Goal: Information Seeking & Learning: Learn about a topic

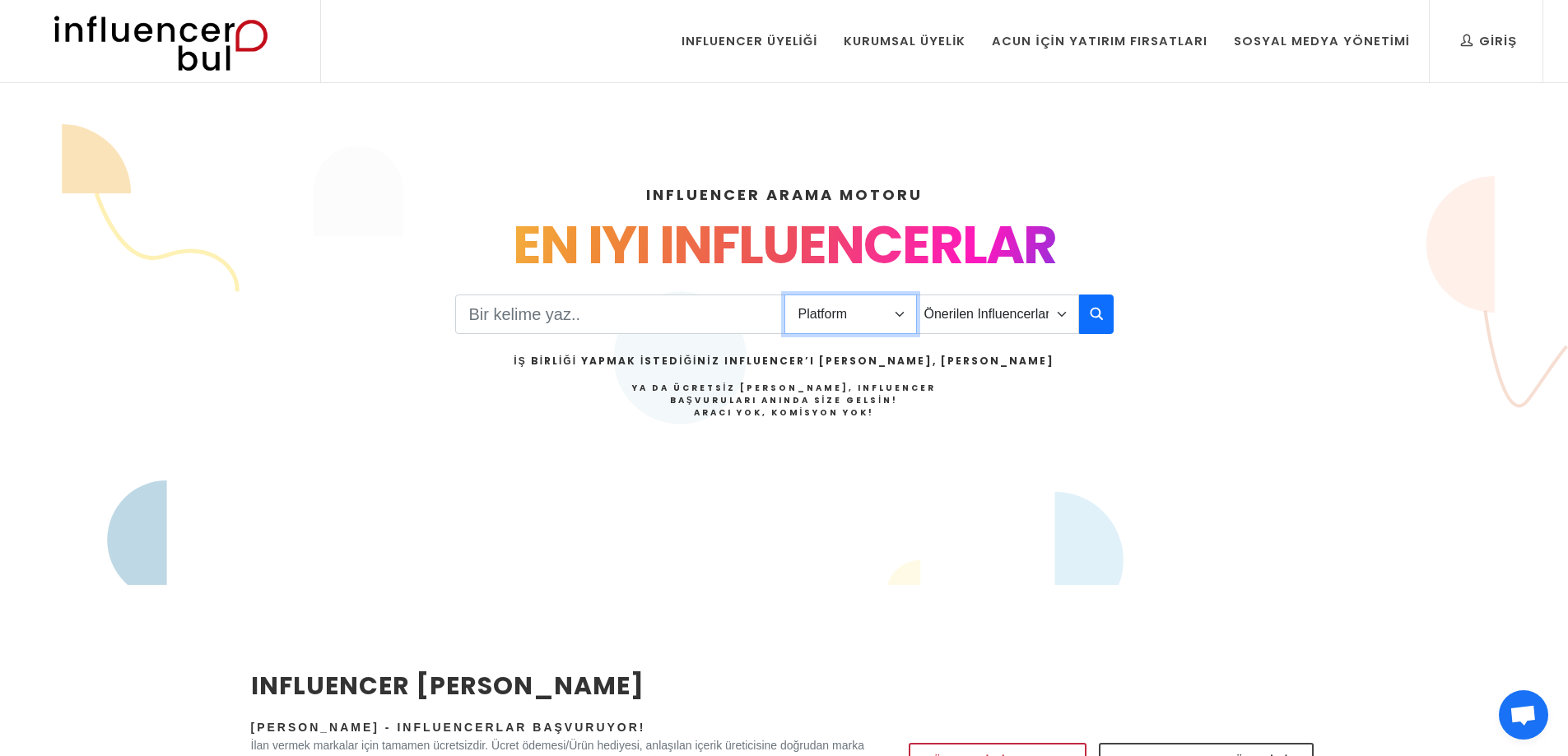
click at [880, 317] on select "Platform Instagram Facebook Youtube Tiktok Twitter Twitch" at bounding box center [850, 314] width 133 height 40
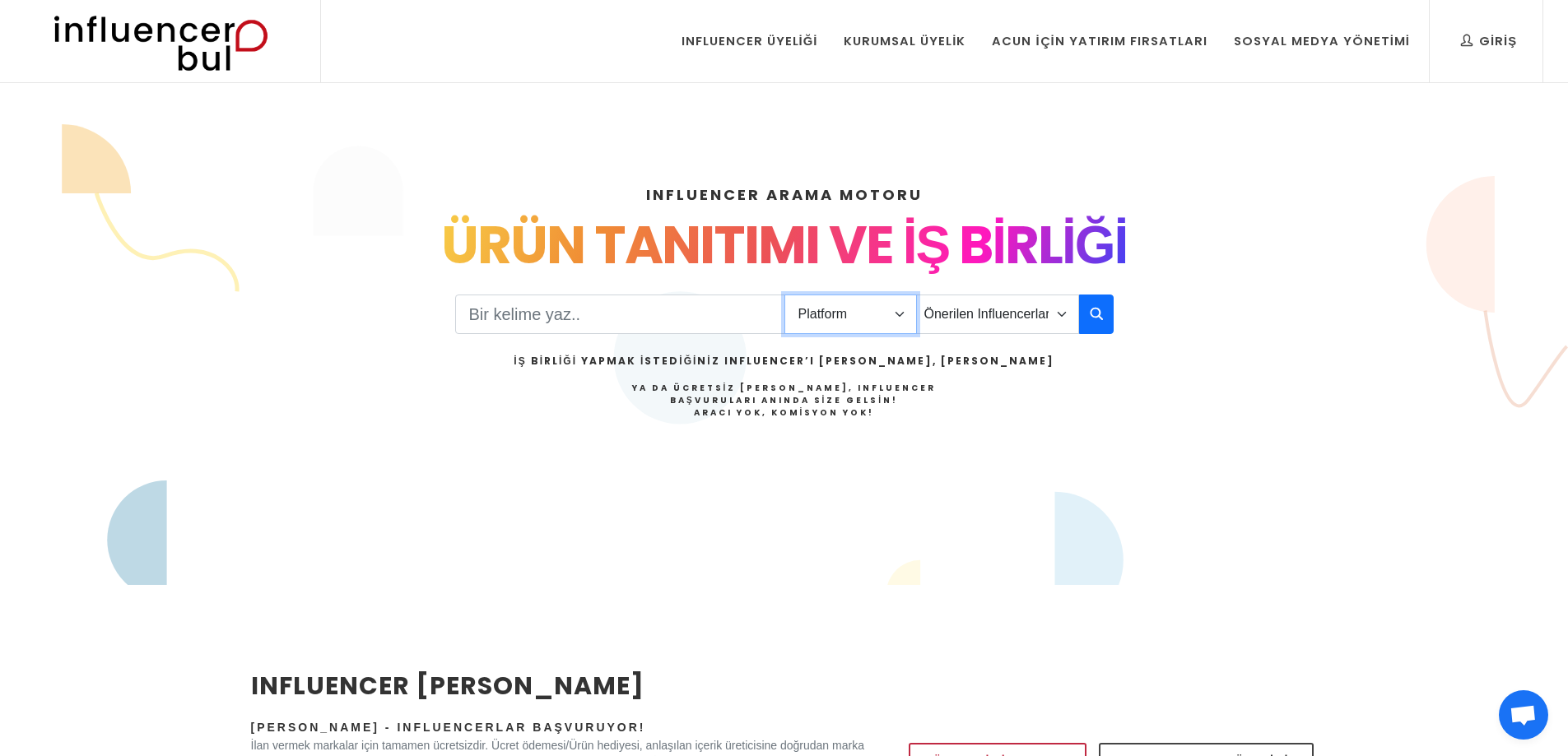
click at [880, 317] on select "Platform Instagram Facebook Youtube Tiktok Twitter Twitch" at bounding box center [850, 314] width 133 height 40
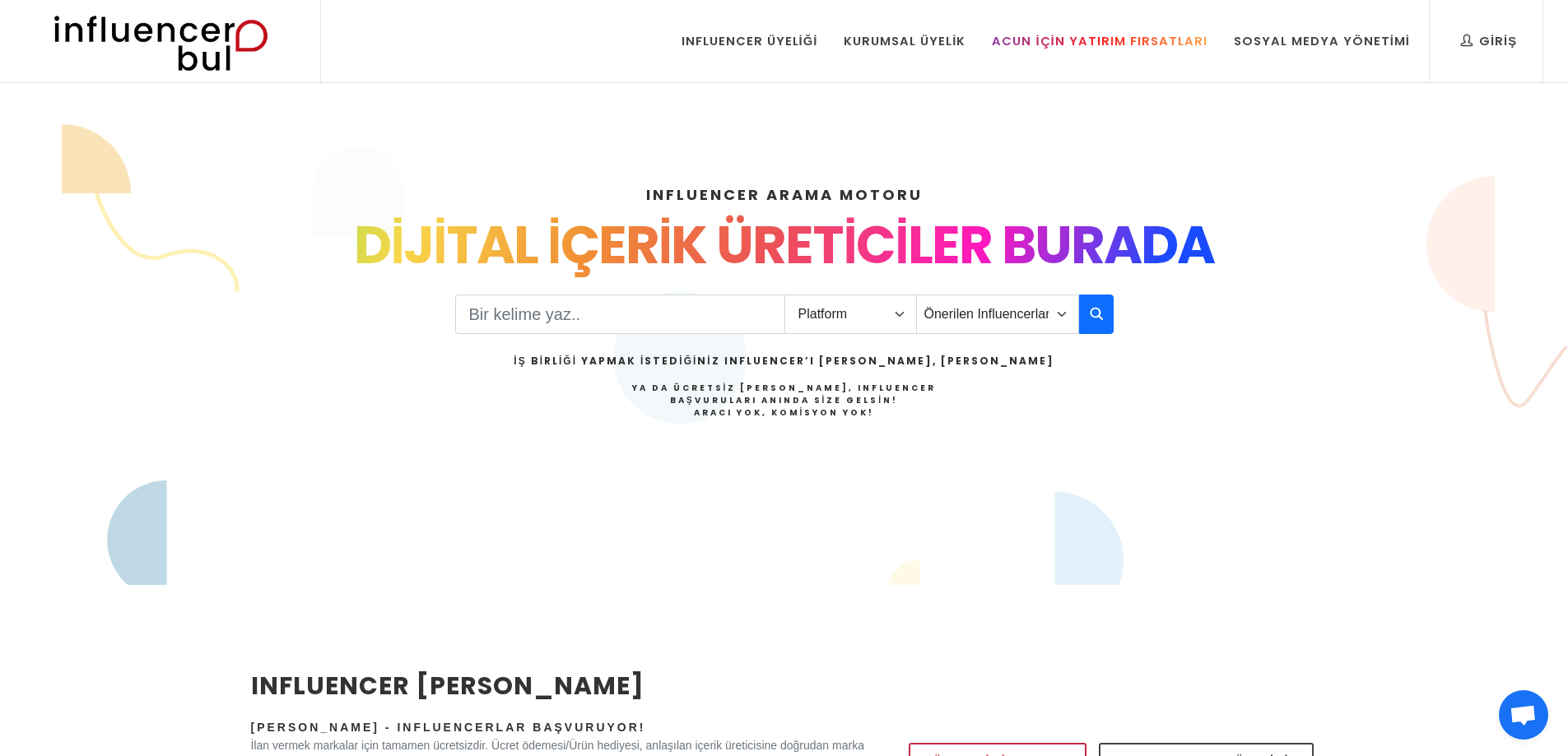
click at [1142, 39] on div "Acun İçin Yatırım Fırsatları" at bounding box center [1100, 42] width 215 height 18
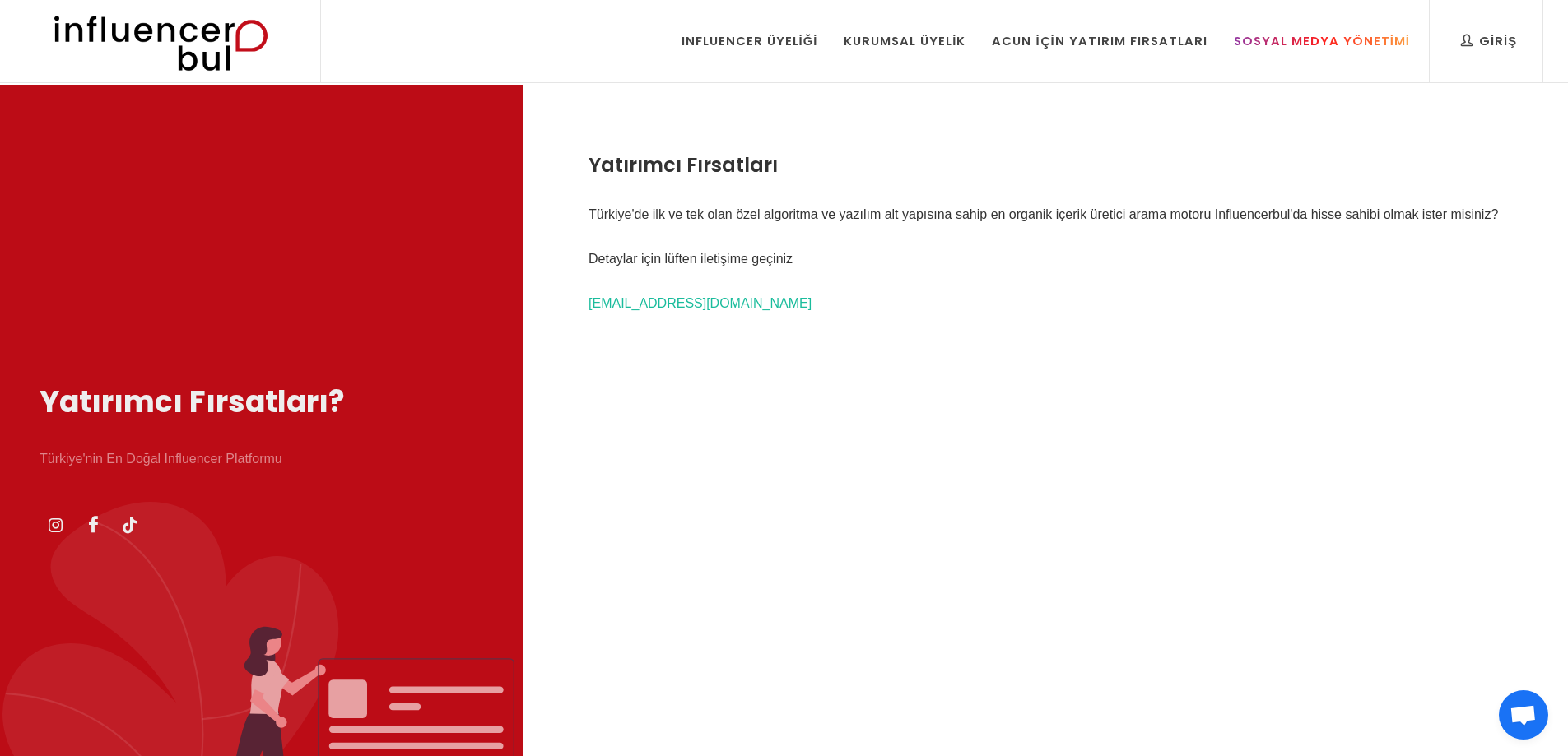
click at [1309, 45] on div "Sosyal Medya Yönetimi" at bounding box center [1322, 42] width 176 height 18
click at [906, 44] on div "Kurumsal Üyelik" at bounding box center [905, 42] width 122 height 18
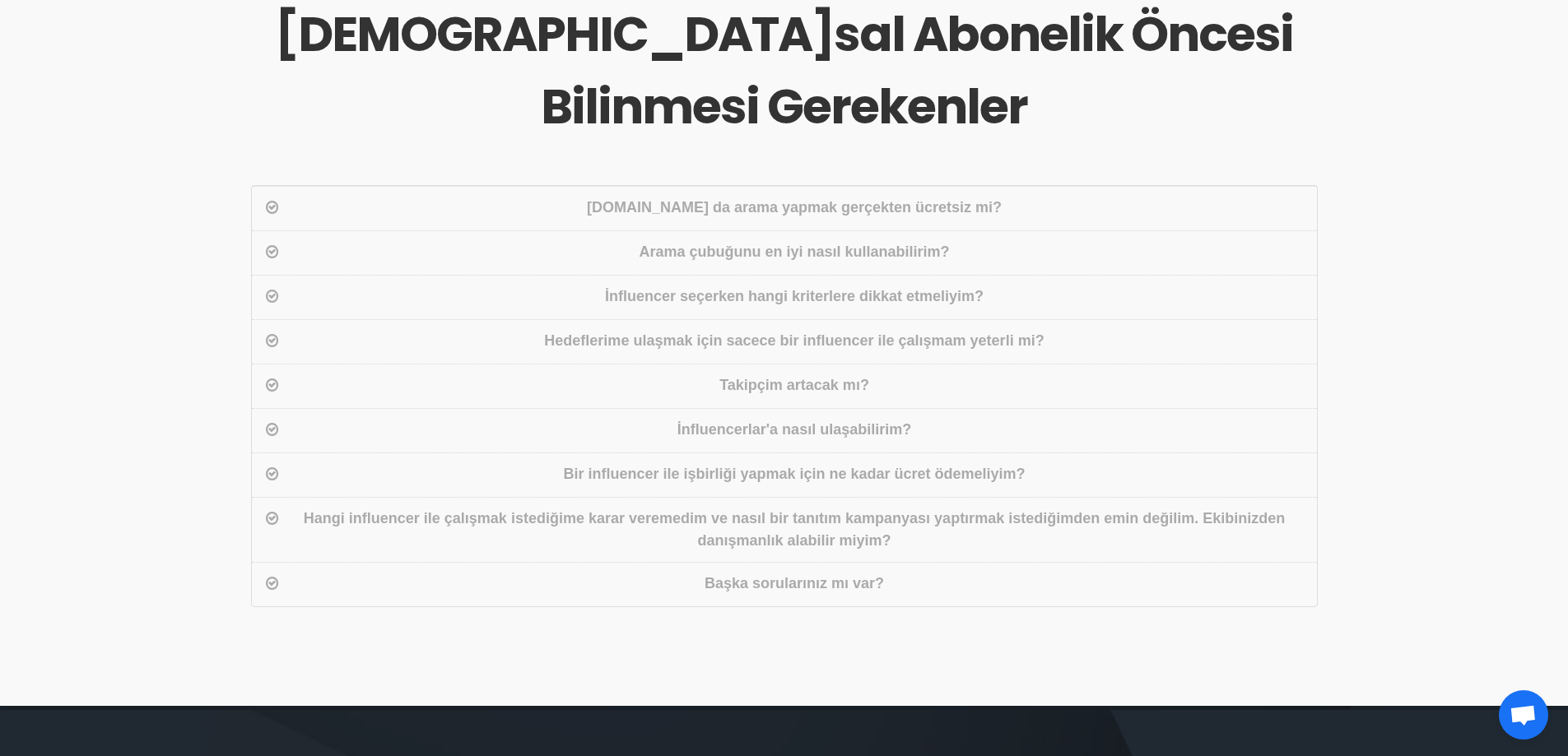
scroll to position [823, 0]
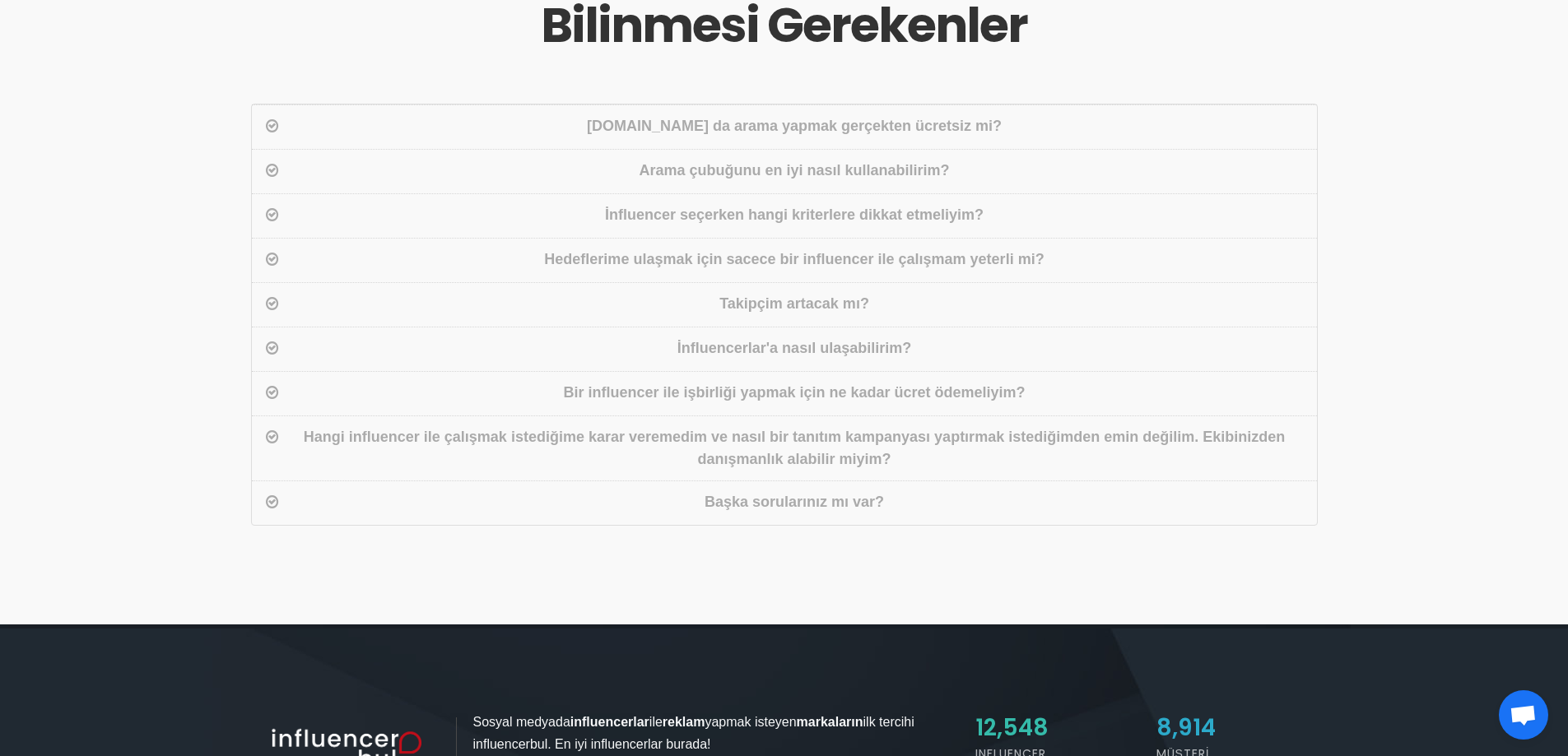
click at [846, 168] on div "Arama çubuğunu en iyi nasıl kullanabilirim?" at bounding box center [794, 172] width 1025 height 23
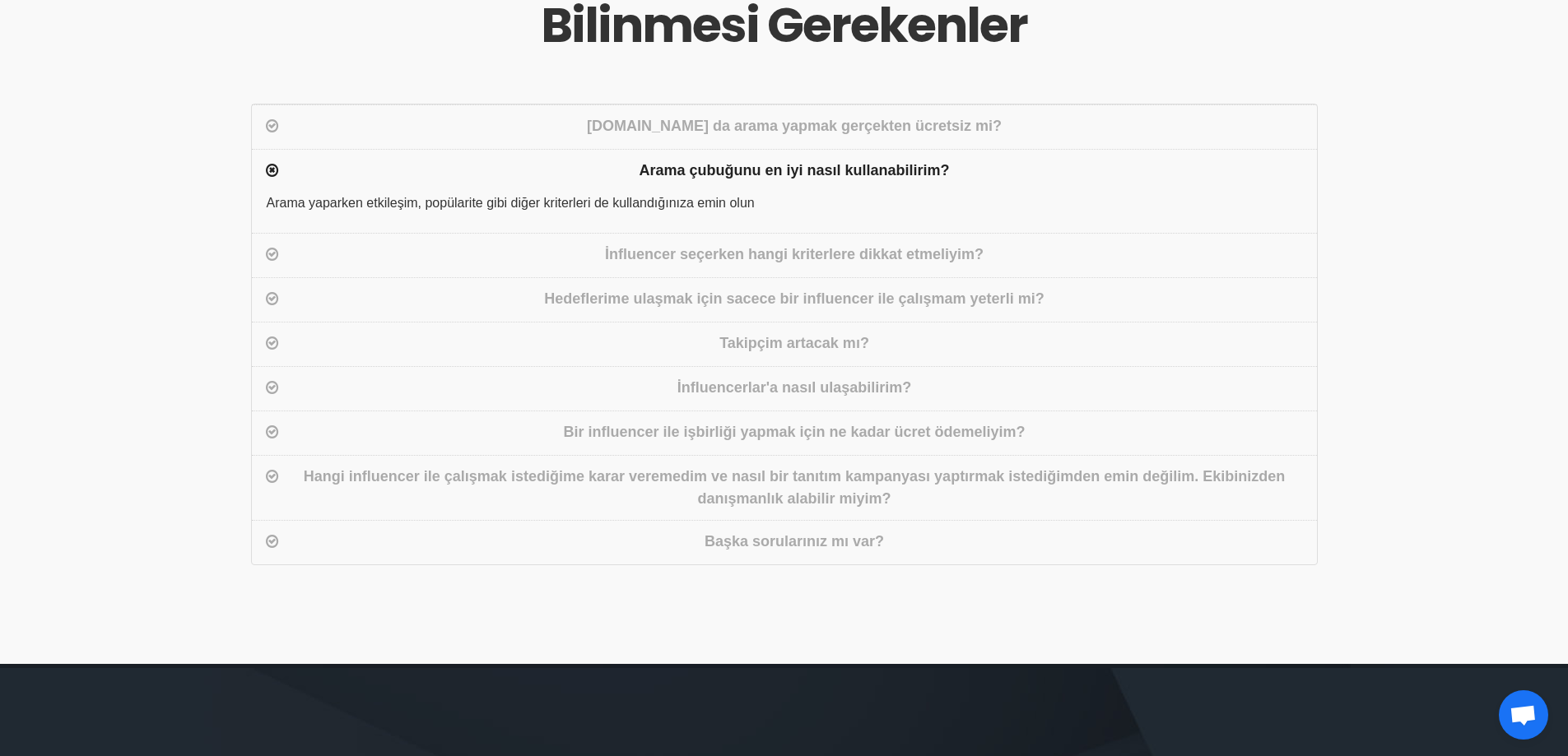
click at [741, 128] on div "Influencerbul.com da arama yapmak gerçekten ücretsiz mi?" at bounding box center [794, 127] width 1025 height 23
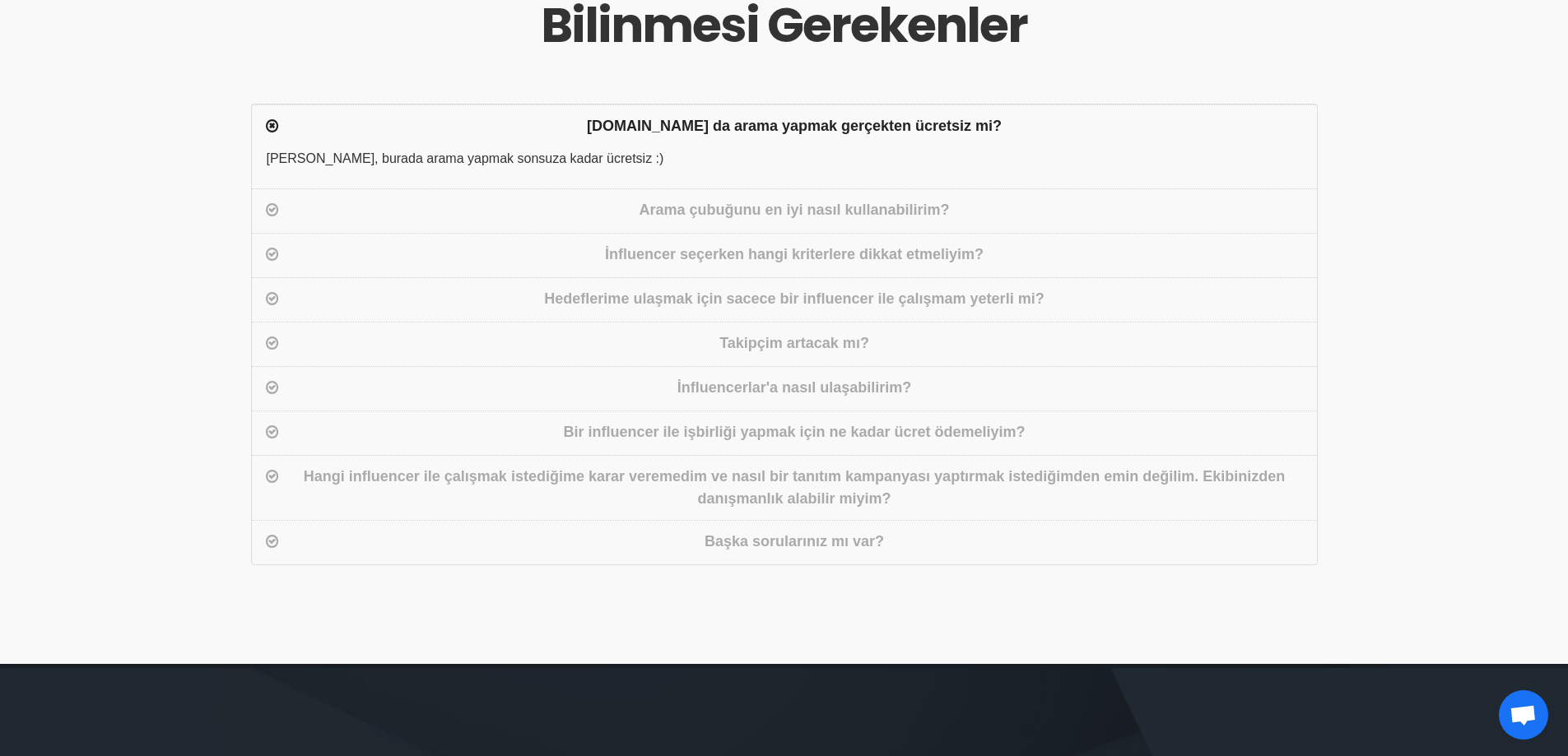
click at [740, 256] on div "İnfluencer seçerken hangi kriterlere dikkat etmeliyim?" at bounding box center [794, 256] width 1025 height 23
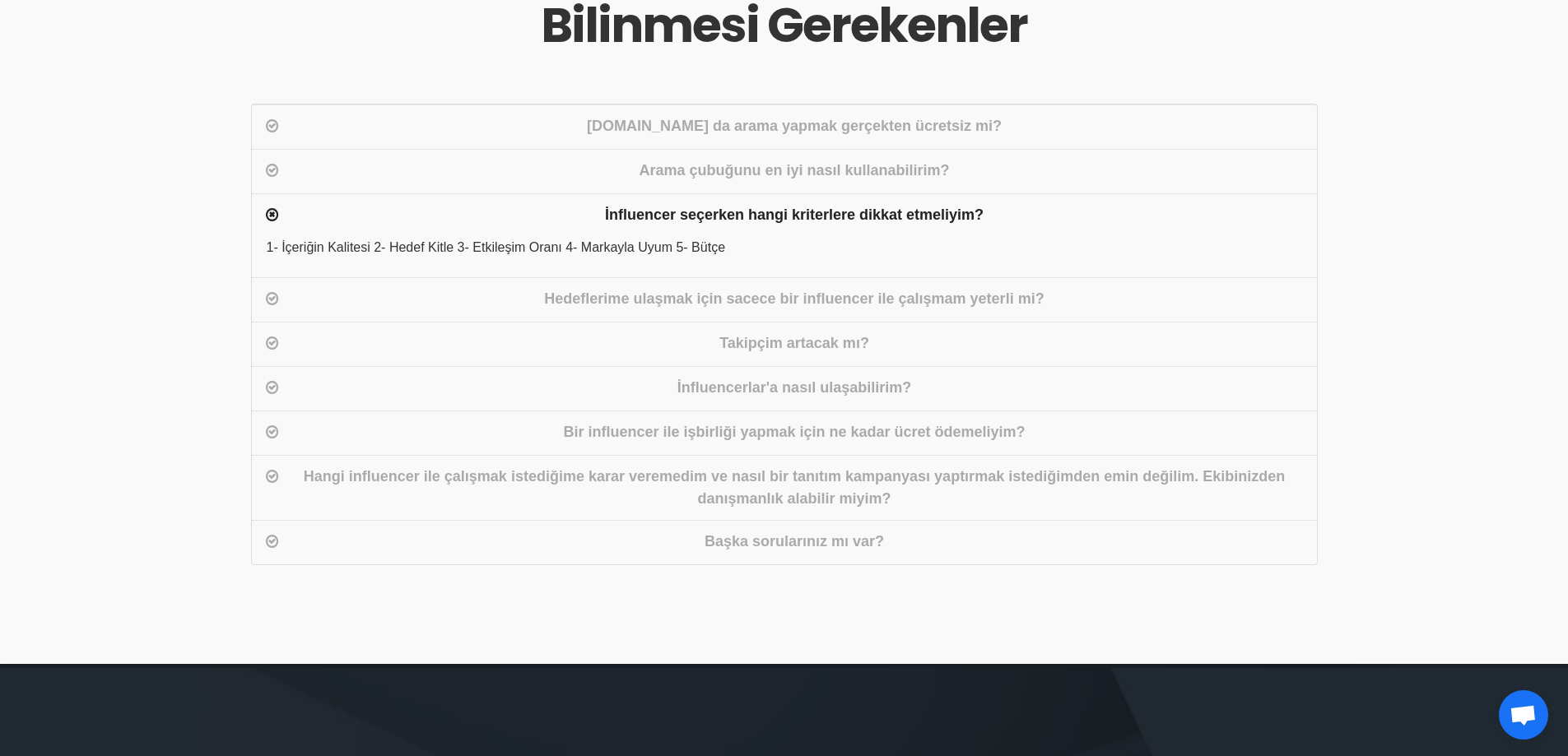
click at [712, 303] on div "Hedeflerime ulaşmak için sacece bir influencer ile çalışmam yeterli mi?" at bounding box center [794, 300] width 1025 height 23
